Goal: Task Accomplishment & Management: Use online tool/utility

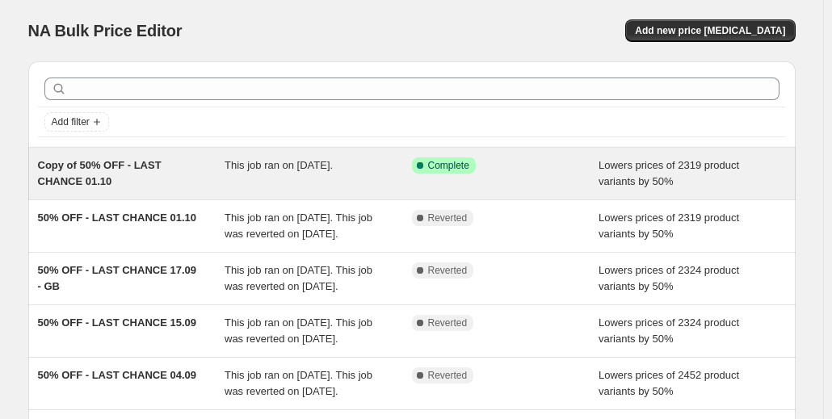
click at [87, 186] on span "Copy of 50% OFF - LAST CHANCE 01.10" at bounding box center [100, 173] width 124 height 28
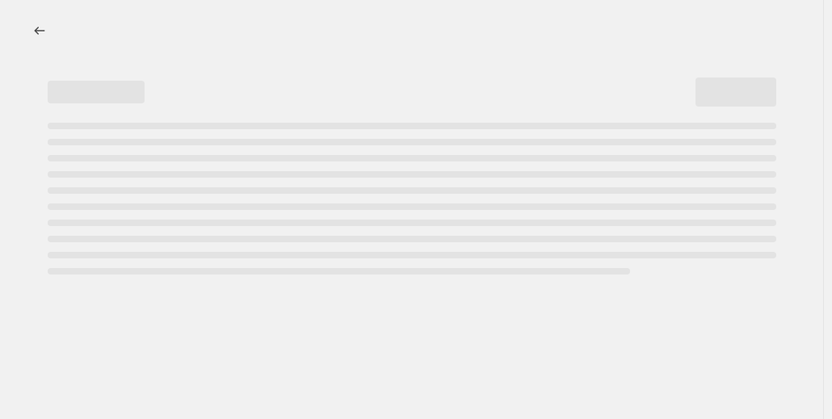
select select "percentage"
select select "collection"
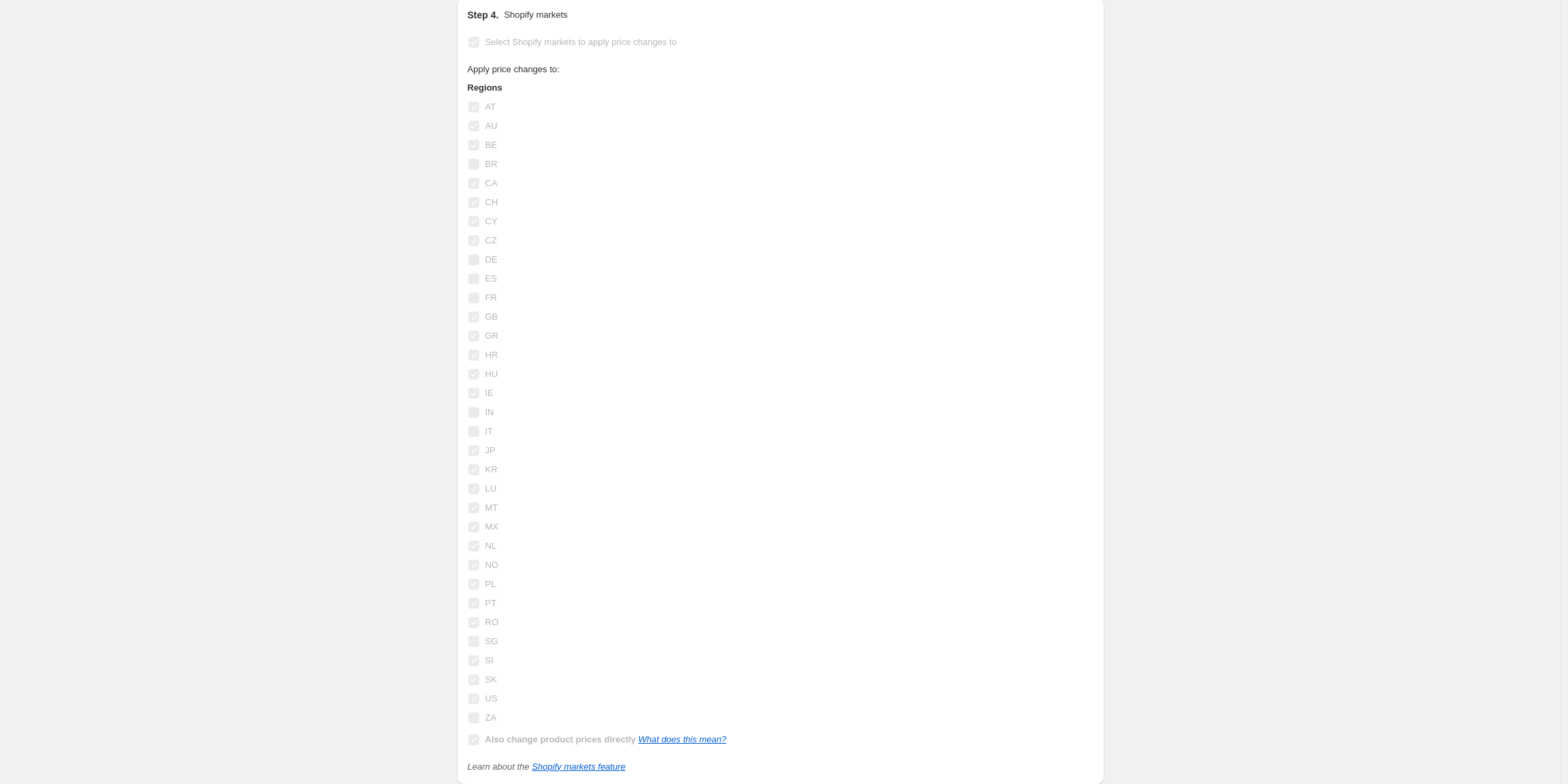
scroll to position [1470, 0]
drag, startPoint x: 562, startPoint y: 16, endPoint x: 286, endPoint y: 97, distance: 287.6
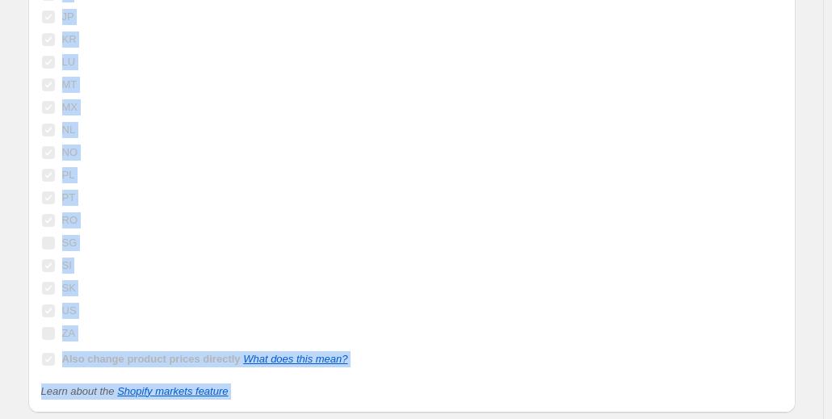
scroll to position [2308, 0]
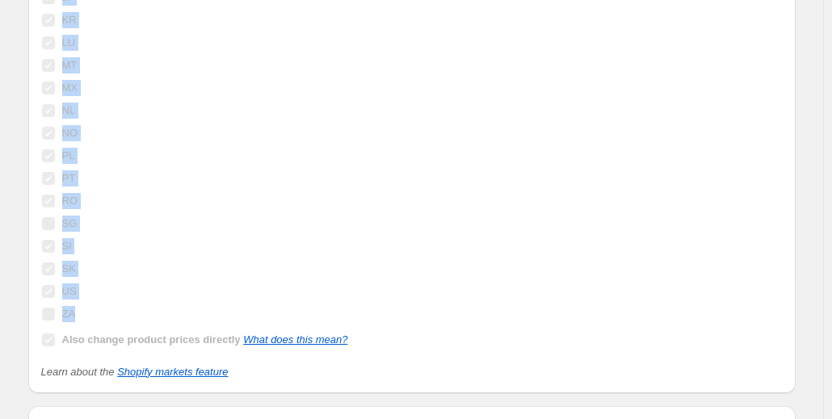
drag, startPoint x: 68, startPoint y: 76, endPoint x: 95, endPoint y: 279, distance: 205.3
copy div "AT AU BE BR CA CH CY CZ [PERSON_NAME] FR GB GR HR HU IE IN IT JP [PERSON_NAME] …"
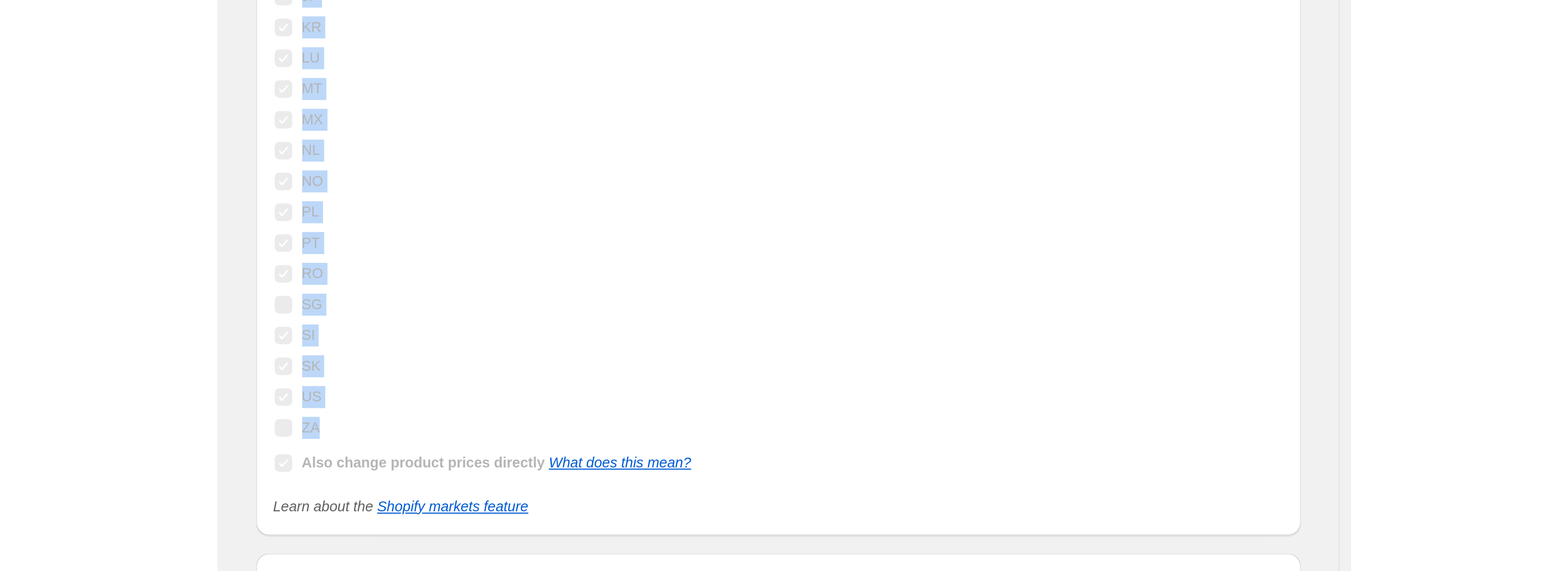
scroll to position [1193, 0]
